Goal: Task Accomplishment & Management: Manage account settings

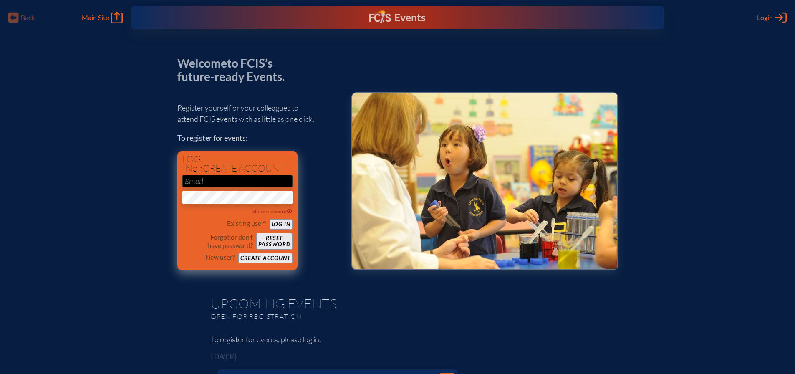
type input "[EMAIL_ADDRESS][DOMAIN_NAME]"
click at [278, 226] on button "Log in" at bounding box center [280, 224] width 23 height 10
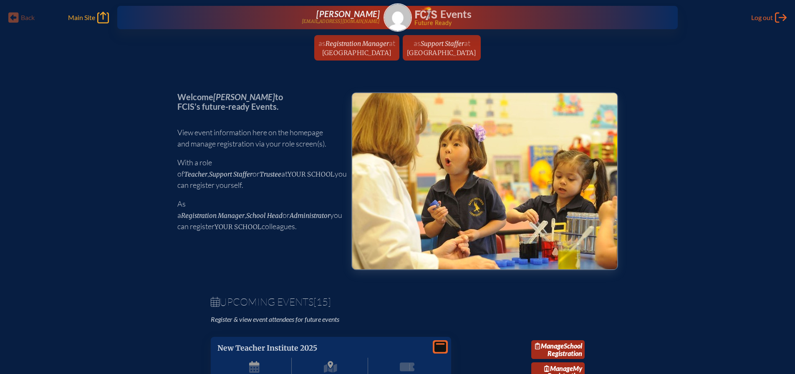
click at [94, 14] on span "Main Site" at bounding box center [81, 17] width 27 height 8
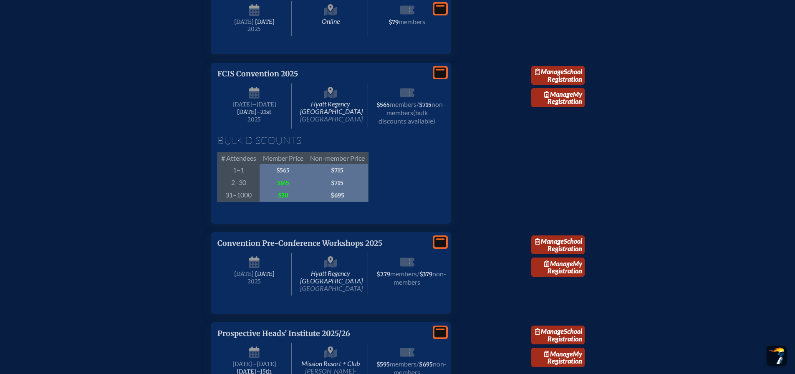
scroll to position [1502, 0]
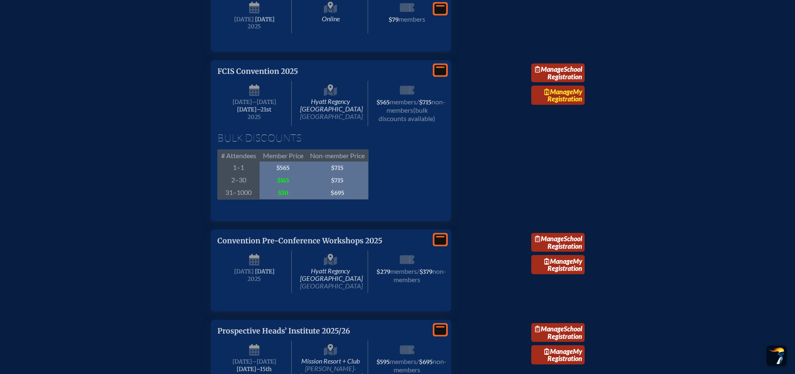
click at [551, 105] on link "Manage My Registration" at bounding box center [557, 95] width 53 height 19
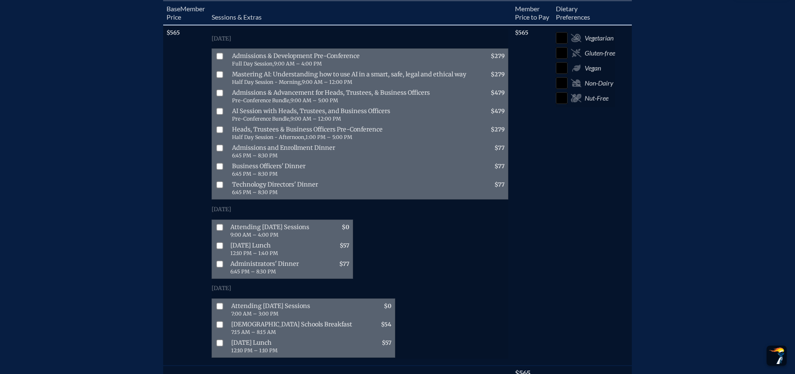
scroll to position [334, 0]
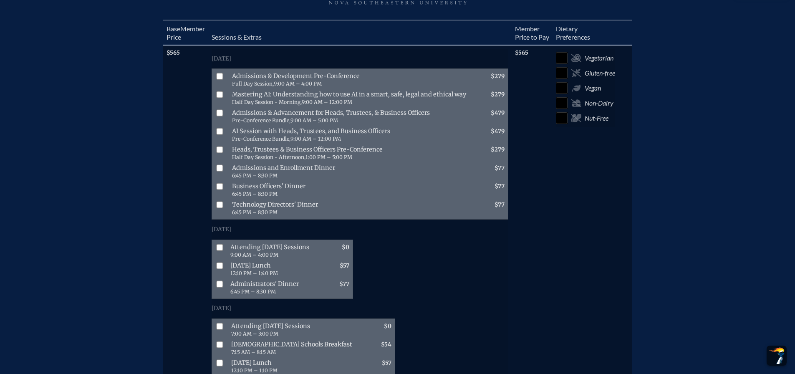
click at [222, 269] on input "checkbox" at bounding box center [219, 265] width 7 height 7
checkbox input "false"
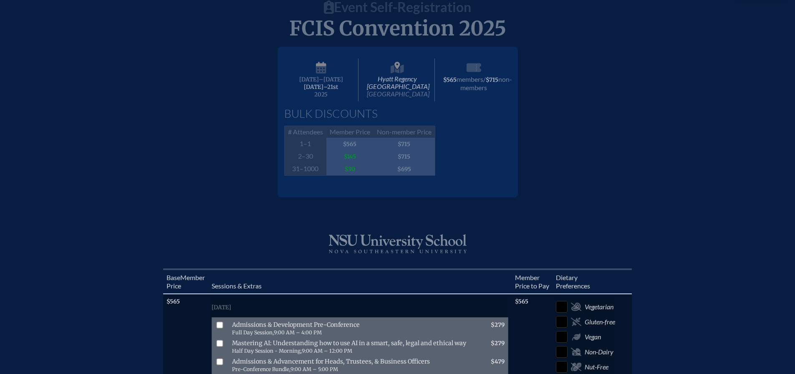
scroll to position [0, 0]
